Goal: Task Accomplishment & Management: Manage account settings

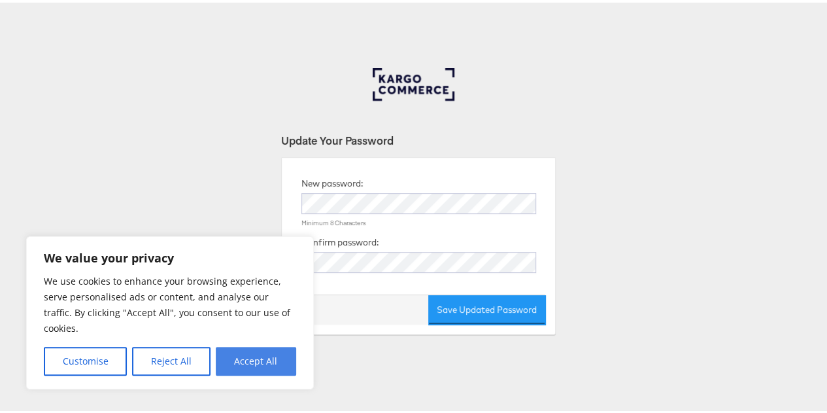
click at [254, 363] on button "Accept All" at bounding box center [256, 358] width 80 height 29
checkbox input "true"
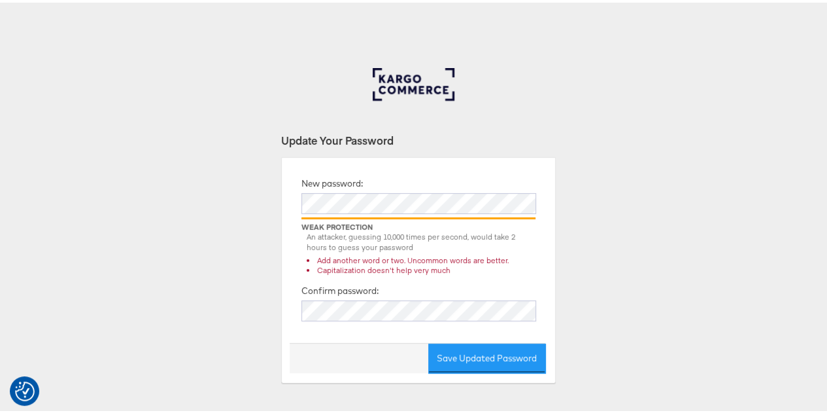
click at [559, 269] on div "Update Your Password New password: Weak Protection An attacker, guessing 10,000…" at bounding box center [418, 392] width 837 height 654
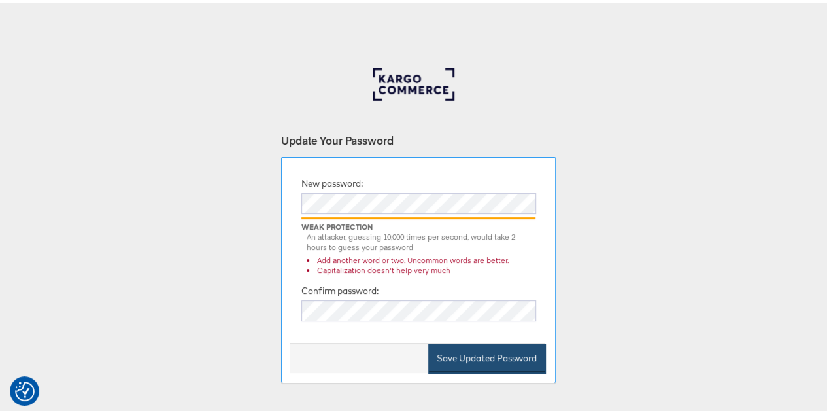
click at [446, 356] on button "Save Updated Password" at bounding box center [486, 355] width 117 height 29
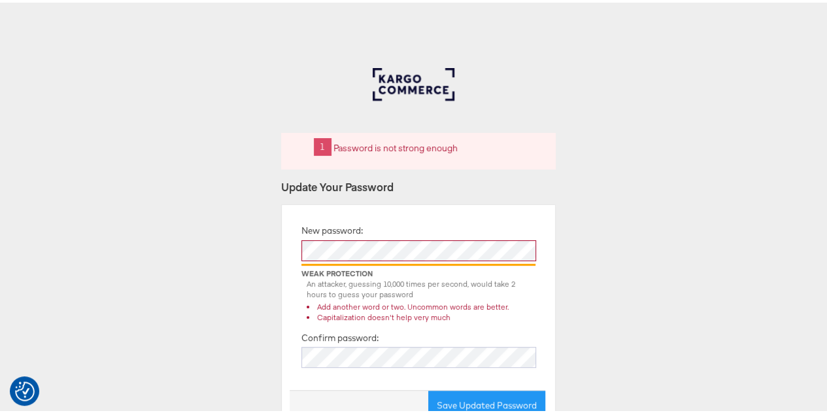
click at [634, 254] on div "Password is not strong enough Update Your Password New password: Weak Protectio…" at bounding box center [418, 392] width 837 height 654
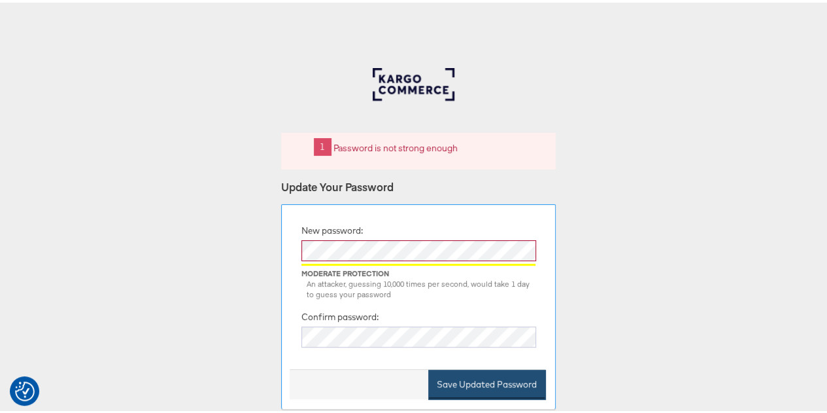
click at [451, 381] on button "Save Updated Password" at bounding box center [486, 381] width 117 height 29
click at [459, 382] on button "Save Updated Password" at bounding box center [486, 381] width 117 height 29
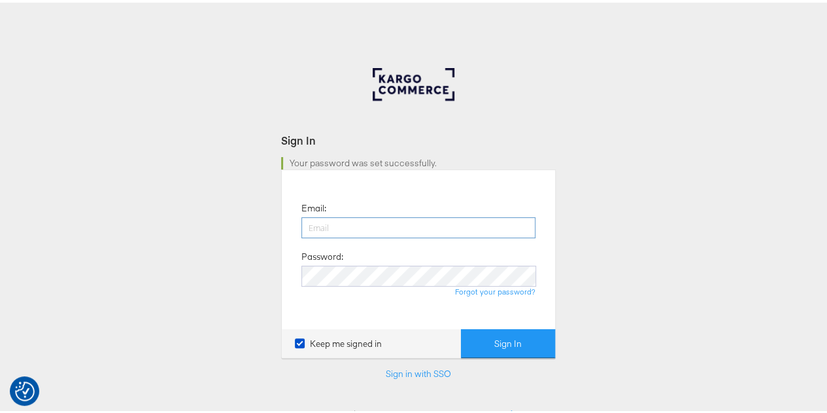
click at [416, 228] on input "email" at bounding box center [419, 225] width 234 height 21
click at [426, 226] on input "email" at bounding box center [419, 225] width 234 height 21
click at [377, 227] on input "email" at bounding box center [419, 225] width 234 height 21
paste input "nidhi.vijayvargiya@groupm.com"
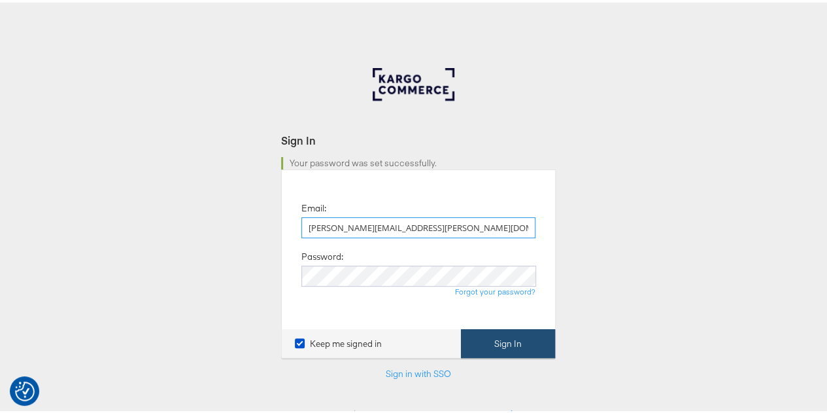
type input "nidhi.vijayvargiya@groupm.com"
click at [486, 344] on button "Sign In" at bounding box center [508, 340] width 94 height 29
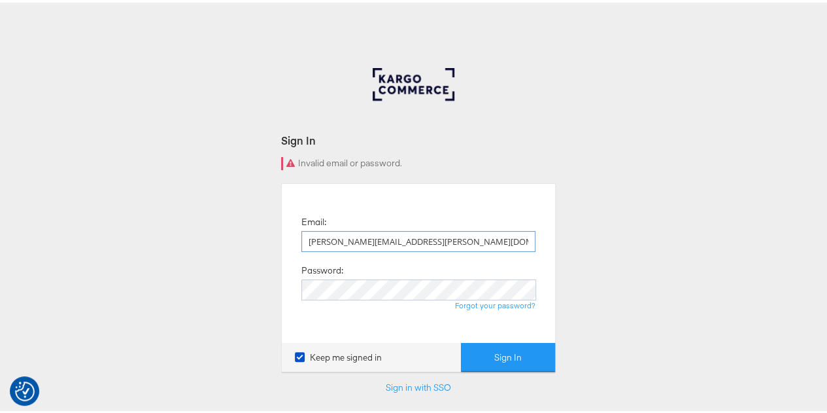
click at [474, 237] on input "[PERSON_NAME][EMAIL_ADDRESS][PERSON_NAME][DOMAIN_NAME]" at bounding box center [419, 238] width 234 height 21
click at [456, 245] on input "[PERSON_NAME][EMAIL_ADDRESS][PERSON_NAME][DOMAIN_NAME]" at bounding box center [419, 238] width 234 height 21
click at [584, 245] on div "Sign In Invalid email or password. Email: [PERSON_NAME][EMAIL_ADDRESS][PERSON_N…" at bounding box center [418, 392] width 837 height 654
click at [521, 319] on div "Email: nidhi.vijayvargiya@groupm.com Password: Forgot your password?" at bounding box center [419, 260] width 254 height 139
click at [500, 355] on button "Sign In" at bounding box center [508, 354] width 94 height 29
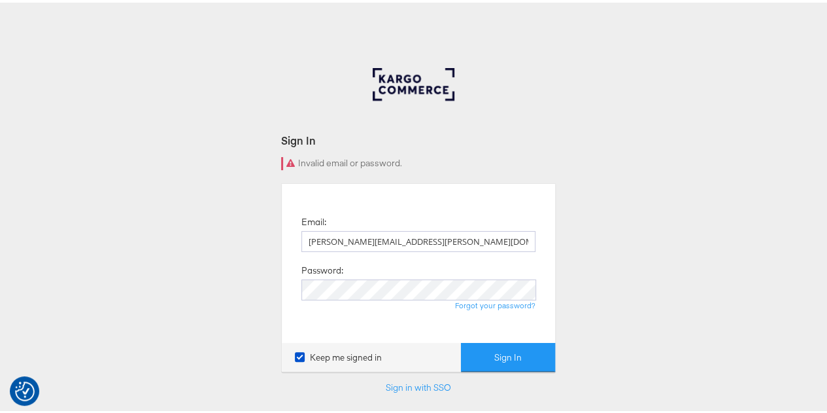
click at [594, 205] on div "Sign In Invalid email or password. Email: [PERSON_NAME][EMAIL_ADDRESS][PERSON_N…" at bounding box center [418, 392] width 837 height 654
click at [472, 239] on input "[PERSON_NAME][EMAIL_ADDRESS][PERSON_NAME][DOMAIN_NAME]" at bounding box center [419, 238] width 234 height 21
click at [552, 131] on div "Sign In Invalid email or password. Email: [PERSON_NAME][EMAIL_ADDRESS][PERSON_N…" at bounding box center [418, 392] width 837 height 654
click at [509, 349] on button "Sign In" at bounding box center [508, 354] width 94 height 29
click at [412, 388] on link "Sign in with SSO" at bounding box center [418, 385] width 65 height 12
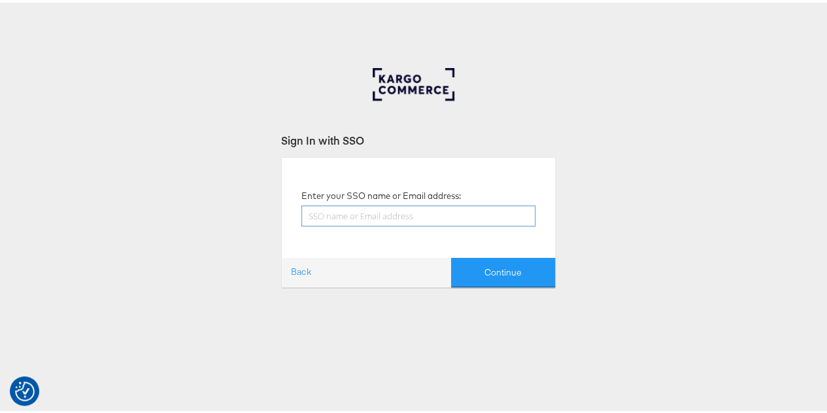
click at [377, 208] on input "text" at bounding box center [419, 213] width 234 height 21
click at [290, 271] on link "Back" at bounding box center [301, 270] width 39 height 24
